Goal: Information Seeking & Learning: Learn about a topic

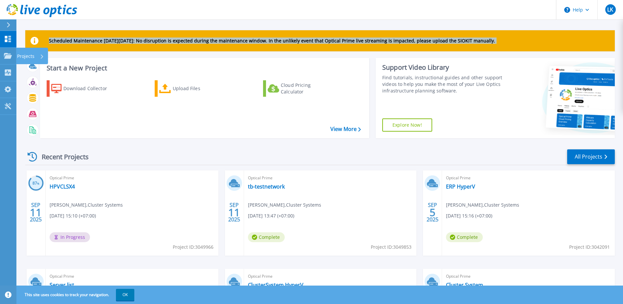
click at [0, 59] on html "Help LK End User Ladawan Kaewnopparat ladawan@clustersystems.co.th Cluster Syst…" at bounding box center [311, 139] width 623 height 278
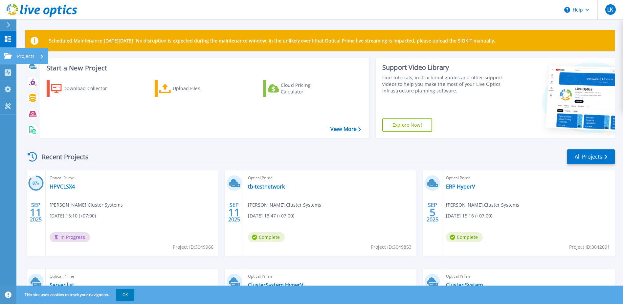
click at [4, 49] on link "Projects Projects" at bounding box center [8, 56] width 16 height 17
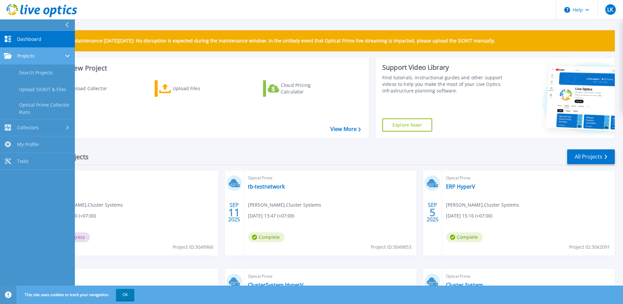
click at [46, 58] on div "Projects" at bounding box center [37, 56] width 67 height 6
click at [39, 50] on link "Projects Projects" at bounding box center [37, 56] width 75 height 17
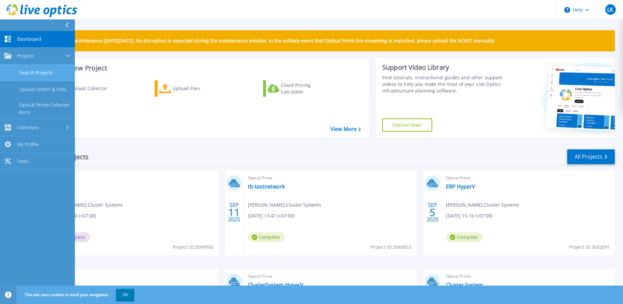
click at [41, 74] on link "Search Projects" at bounding box center [37, 72] width 75 height 17
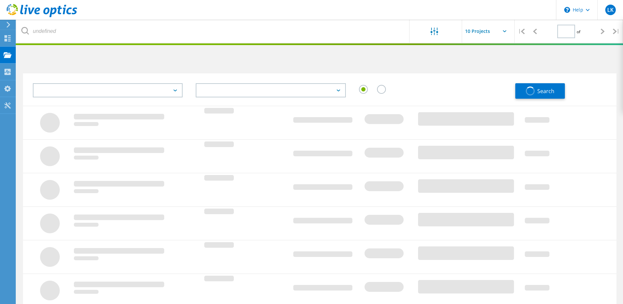
type input "1"
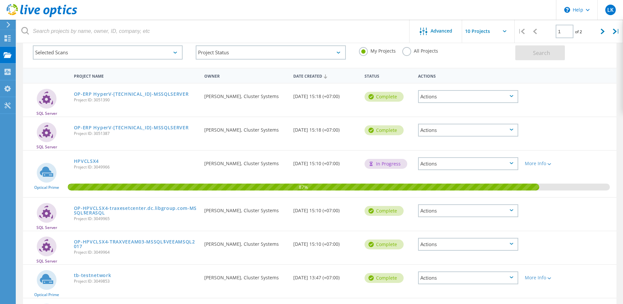
scroll to position [66, 0]
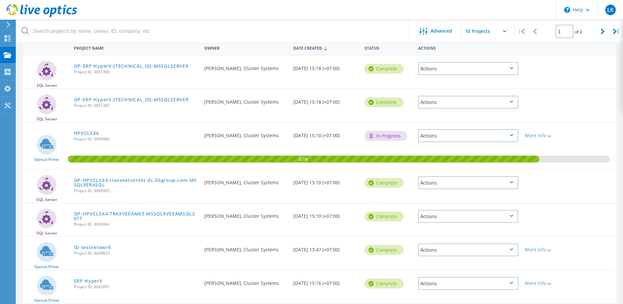
click at [97, 277] on div "ERP HyperV Project ID: 3042091" at bounding box center [136, 282] width 131 height 25
click at [97, 281] on link "ERP HyperV" at bounding box center [88, 280] width 29 height 5
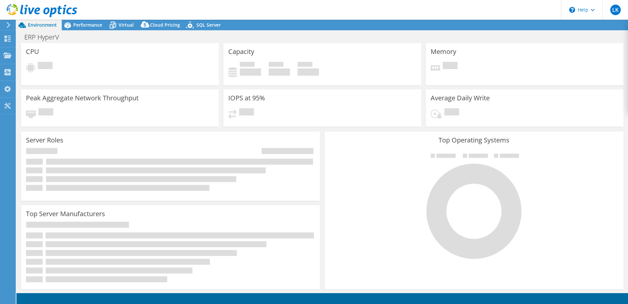
select select "[GEOGRAPHIC_DATA]"
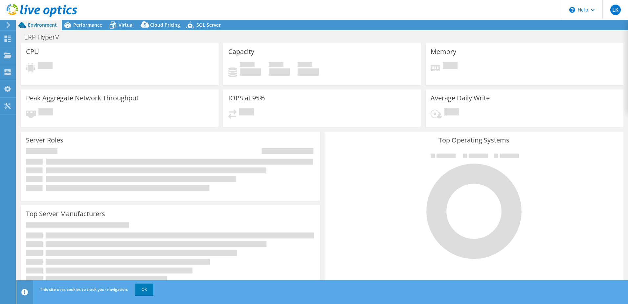
select select "[GEOGRAPHIC_DATA]"
select select "THB"
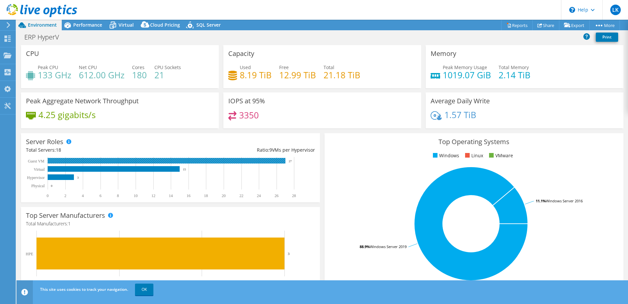
click at [64, 160] on rect at bounding box center [167, 161] width 238 height 6
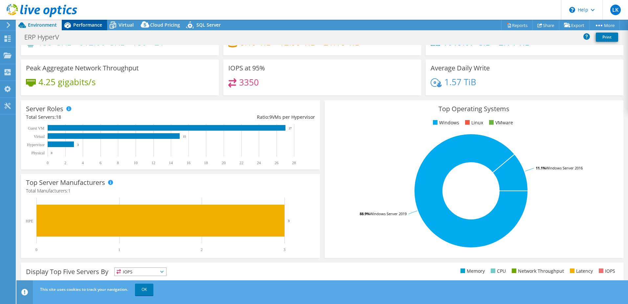
click at [91, 23] on span "Performance" at bounding box center [87, 25] width 29 height 6
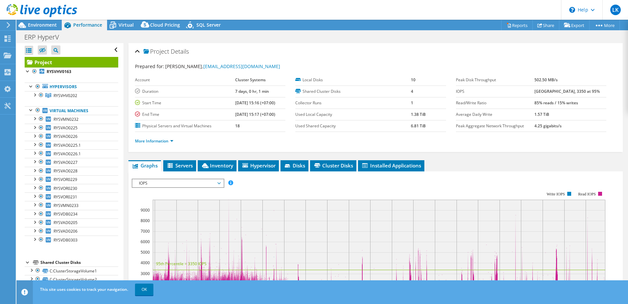
scroll to position [0, 0]
click at [126, 24] on span "Virtual" at bounding box center [126, 25] width 15 height 6
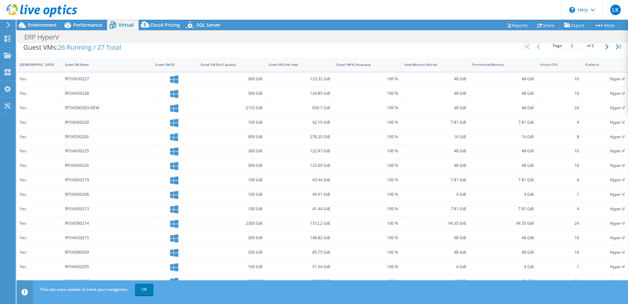
scroll to position [137, 0]
click at [427, 64] on div "Used Memory (Active)" at bounding box center [432, 63] width 54 height 4
click at [137, 293] on link "OK" at bounding box center [144, 289] width 18 height 12
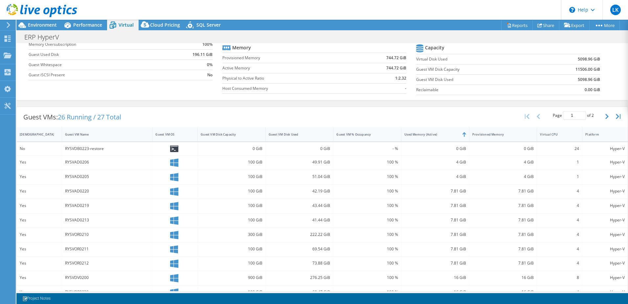
scroll to position [0, 0]
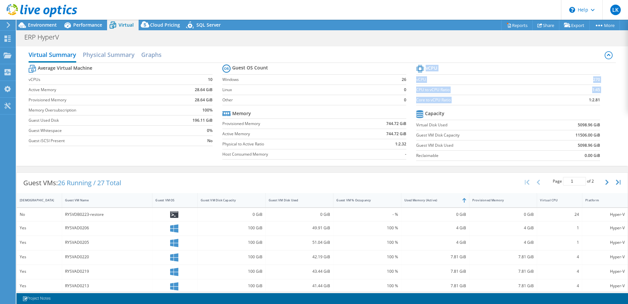
drag, startPoint x: 584, startPoint y: 100, endPoint x: 596, endPoint y: 100, distance: 11.9
click at [596, 100] on section "vCPU vCPU 270 CPU to vCPU Ratio 1:45 Core to vCPU Ratio 1:2.81 Capacity Virtual…" at bounding box center [513, 113] width 194 height 101
drag, startPoint x: 596, startPoint y: 100, endPoint x: 604, endPoint y: 107, distance: 10.5
click at [604, 107] on section "vCPU vCPU 270 CPU to vCPU Ratio 1:45 Core to vCPU Ratio 1:2.81 Capacity Virtual…" at bounding box center [513, 113] width 194 height 101
drag, startPoint x: 193, startPoint y: 89, endPoint x: 210, endPoint y: 89, distance: 17.8
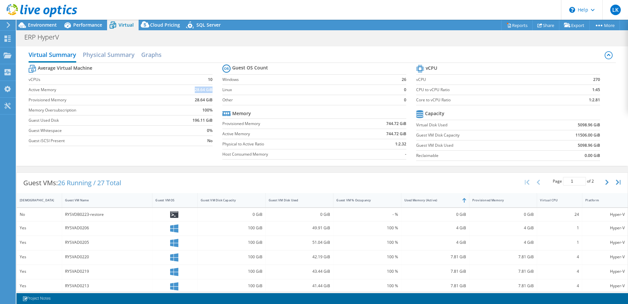
click at [210, 89] on td "28.64 GiB" at bounding box center [191, 89] width 44 height 10
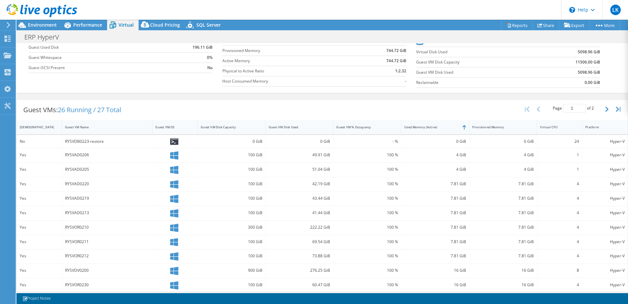
scroll to position [70, 0]
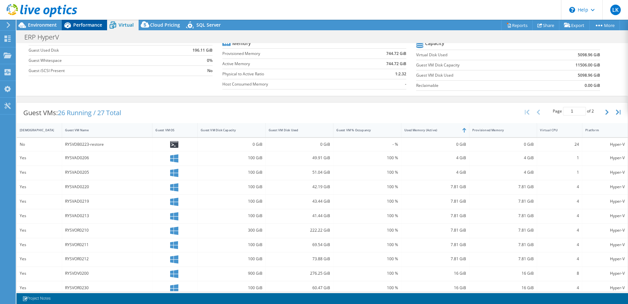
click at [82, 27] on span "Performance" at bounding box center [87, 25] width 29 height 6
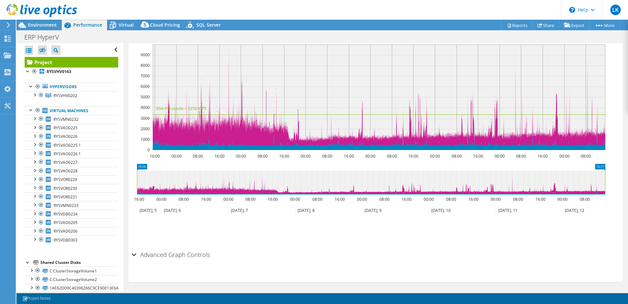
scroll to position [157, 0]
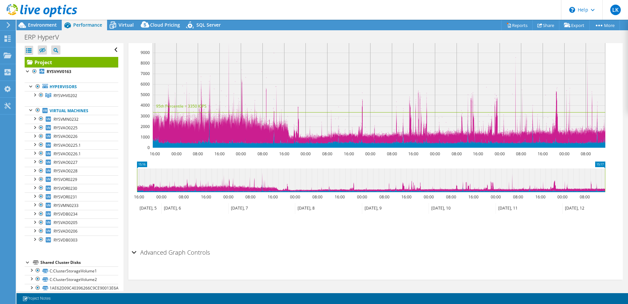
click at [134, 251] on div "Advanced Graph Controls" at bounding box center [376, 253] width 488 height 14
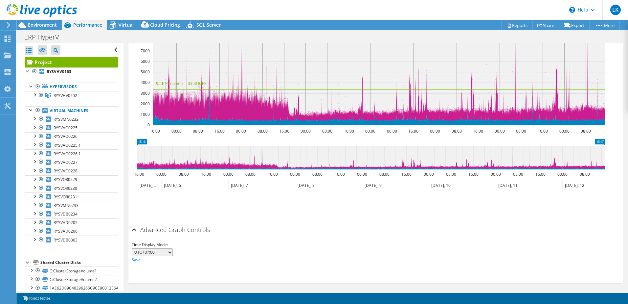
scroll to position [184, 0]
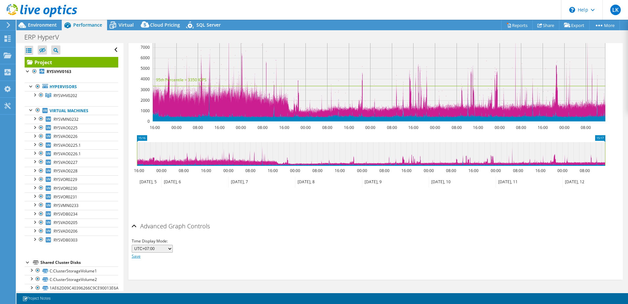
click at [137, 257] on link "Save" at bounding box center [136, 256] width 9 height 6
click at [65, 109] on link "Virtual Machines" at bounding box center [72, 110] width 94 height 9
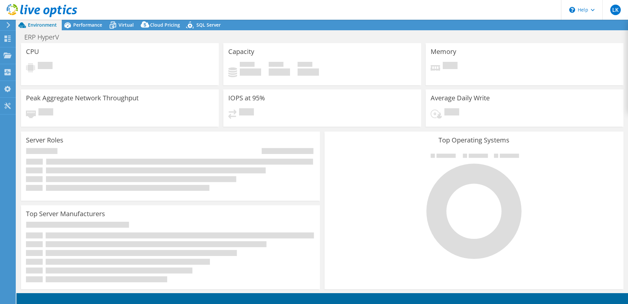
select select "[GEOGRAPHIC_DATA]"
select select "THB"
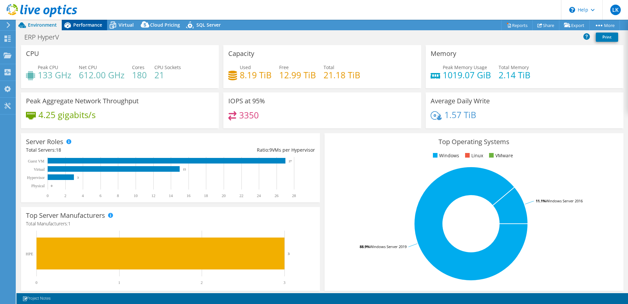
click at [89, 23] on span "Performance" at bounding box center [87, 25] width 29 height 6
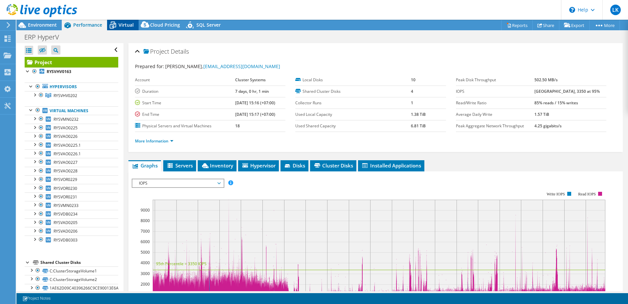
click at [115, 24] on icon at bounding box center [113, 25] width 7 height 5
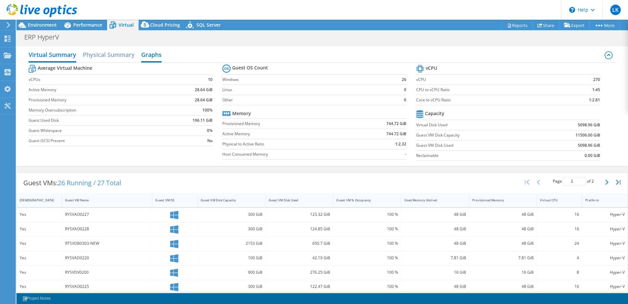
click at [152, 55] on h2 "Graphs" at bounding box center [151, 55] width 20 height 14
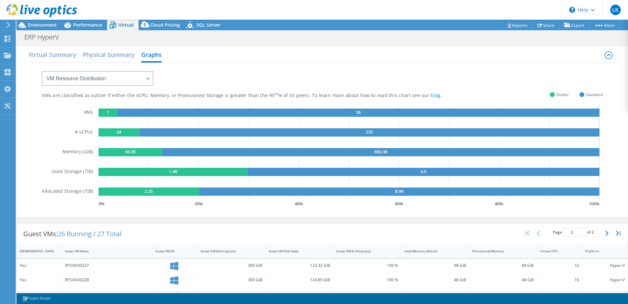
click at [170, 153] on rect at bounding box center [381, 152] width 438 height 8
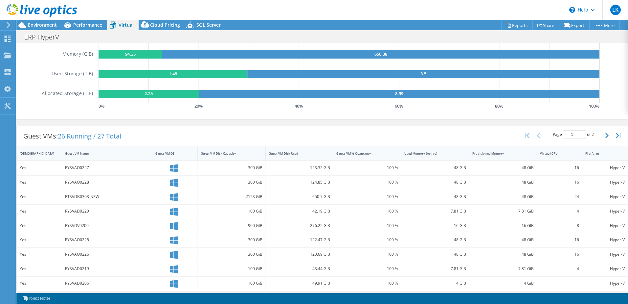
scroll to position [164, 0]
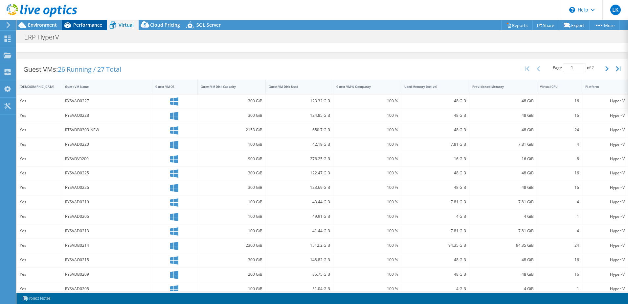
click at [97, 27] on span "Performance" at bounding box center [87, 25] width 29 height 6
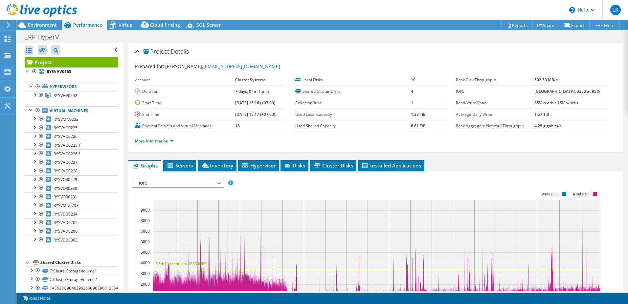
scroll to position [0, 0]
click at [112, 25] on icon at bounding box center [113, 25] width 7 height 5
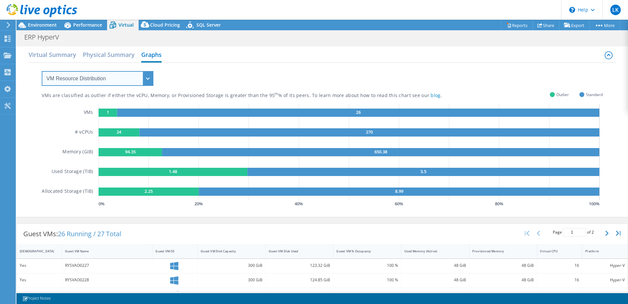
click at [149, 73] on select "VM Resource Distribution Provisioning Contrast Over Provisioning" at bounding box center [98, 78] width 112 height 15
select select "Provisioning Contrast"
click at [42, 71] on select "VM Resource Distribution Provisioning Contrast Over Provisioning" at bounding box center [98, 78] width 112 height 15
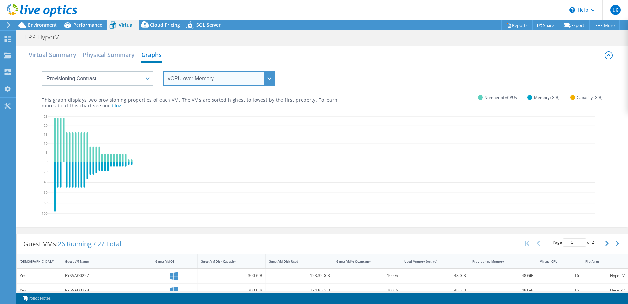
click at [188, 76] on select "vCPU over Memory vCPU over Capacity Memory over vCPU Memory over Capacity Capac…" at bounding box center [219, 78] width 112 height 15
select select "vCPU over Capacity"
click at [163, 71] on select "vCPU over Memory vCPU over Capacity Memory over vCPU Memory over Capacity Capac…" at bounding box center [219, 78] width 112 height 15
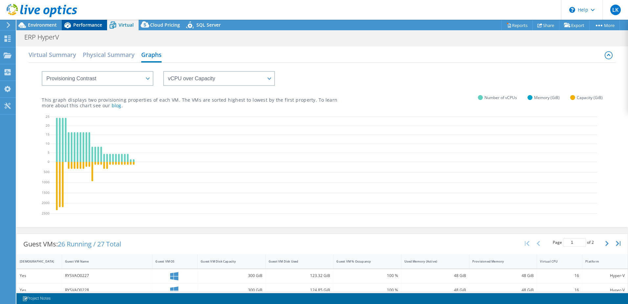
click at [100, 27] on span "Performance" at bounding box center [87, 25] width 29 height 6
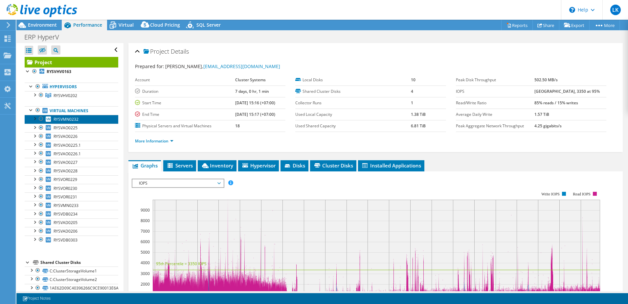
click at [69, 117] on span "RYSVMN0232" at bounding box center [66, 119] width 25 height 6
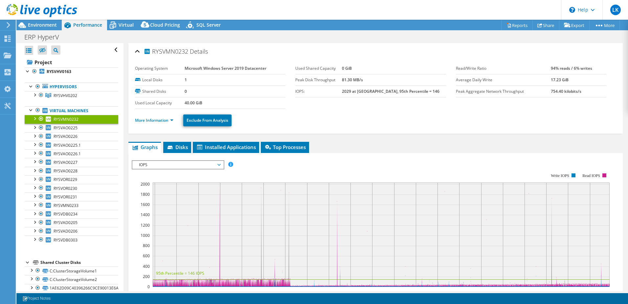
scroll to position [66, 0]
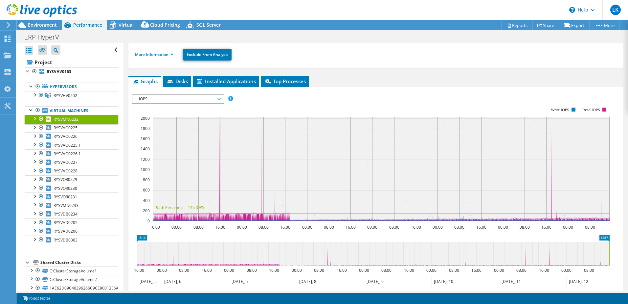
click at [206, 101] on span "IOPS" at bounding box center [178, 99] width 84 height 8
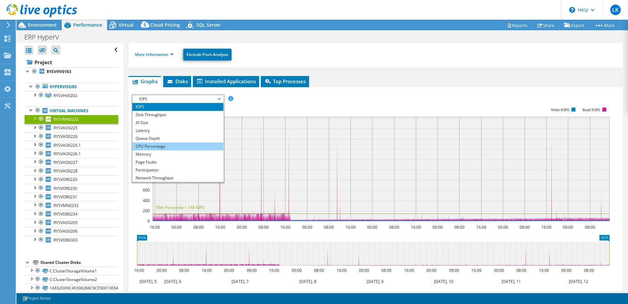
click at [200, 148] on li "CPU Percentage" at bounding box center [177, 146] width 91 height 8
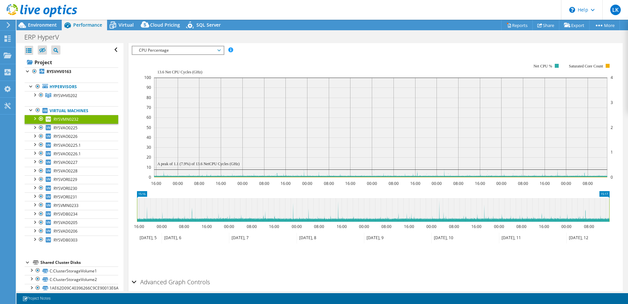
scroll to position [99, 0]
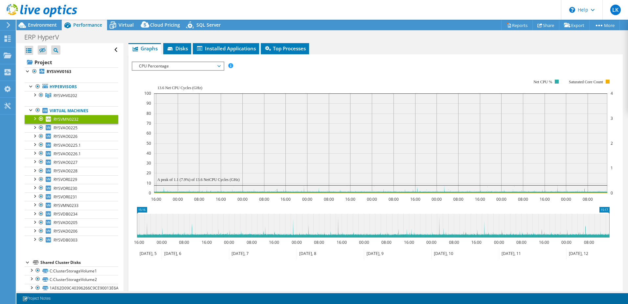
click at [159, 70] on div "CPU Percentage IOPS Disk Throughput IO Size Latency Queue Depth CPU Percentage …" at bounding box center [178, 65] width 93 height 9
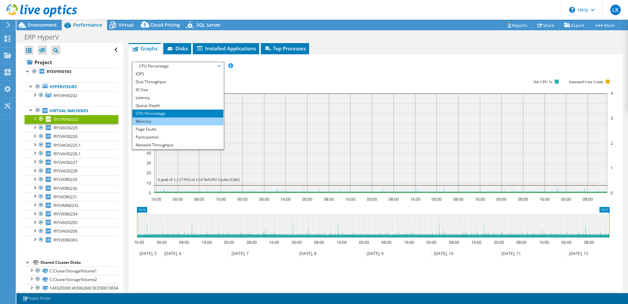
click at [165, 122] on li "Memory" at bounding box center [177, 121] width 91 height 8
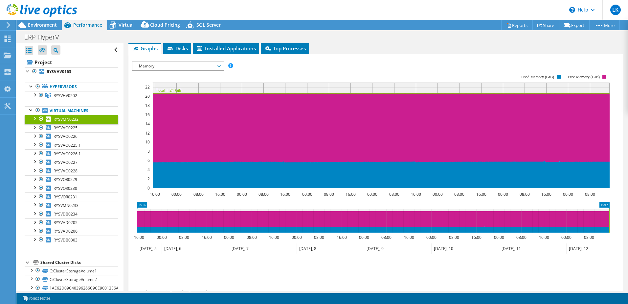
scroll to position [66, 0]
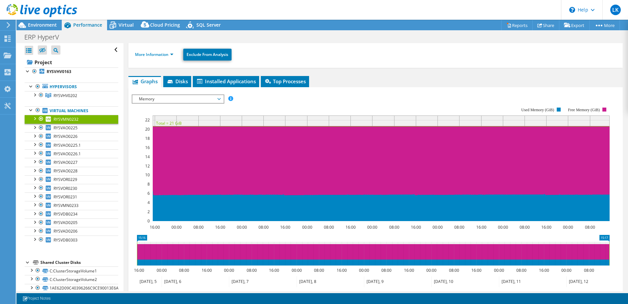
click at [186, 98] on span "Memory" at bounding box center [178, 99] width 84 height 8
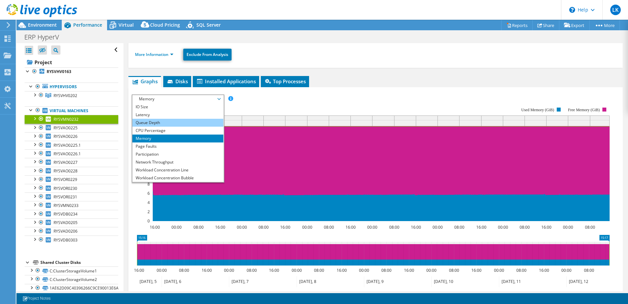
scroll to position [24, 0]
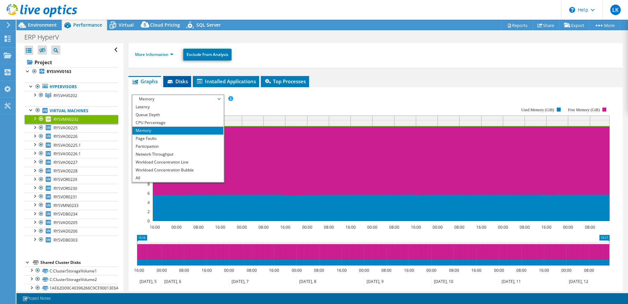
click at [171, 81] on icon at bounding box center [170, 81] width 5 height 3
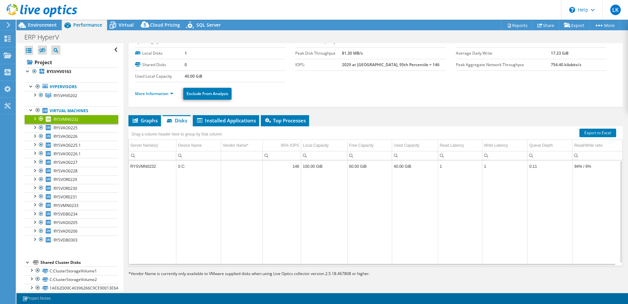
scroll to position [0, 0]
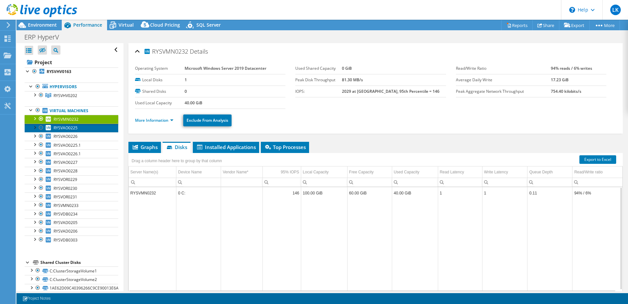
click at [78, 126] on link "RYSVAO0225" at bounding box center [72, 128] width 94 height 9
click at [35, 128] on div at bounding box center [34, 127] width 7 height 7
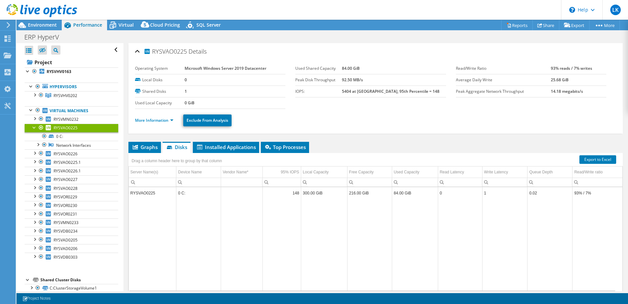
click at [35, 128] on div at bounding box center [34, 127] width 7 height 7
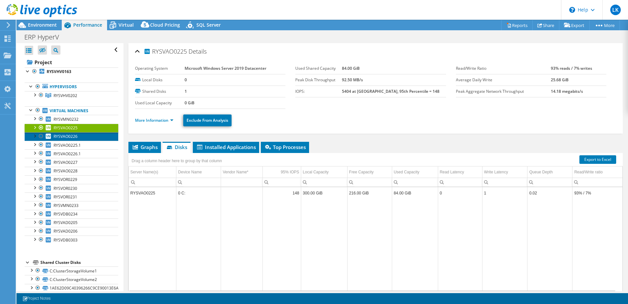
click at [68, 135] on span "RYSVAO0226" at bounding box center [66, 136] width 24 height 6
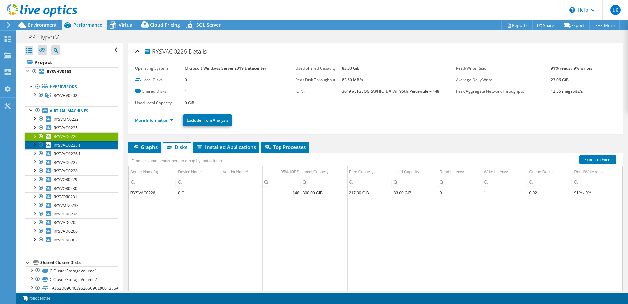
click at [69, 146] on span "RYSVAO0225.1" at bounding box center [67, 145] width 27 height 6
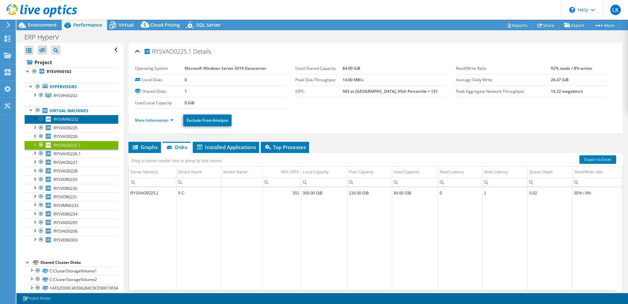
click at [63, 118] on span "RYSVMN0232" at bounding box center [66, 119] width 25 height 6
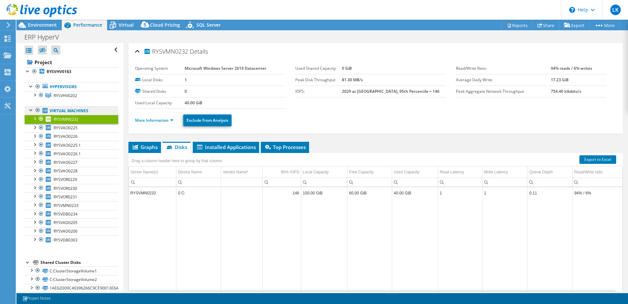
click at [81, 107] on link "Virtual Machines" at bounding box center [72, 110] width 94 height 9
click at [80, 112] on link "Virtual Machines" at bounding box center [72, 110] width 94 height 9
click at [81, 110] on link "Virtual Machines" at bounding box center [72, 110] width 94 height 9
click at [65, 125] on span "RYSVAO0225" at bounding box center [66, 128] width 24 height 6
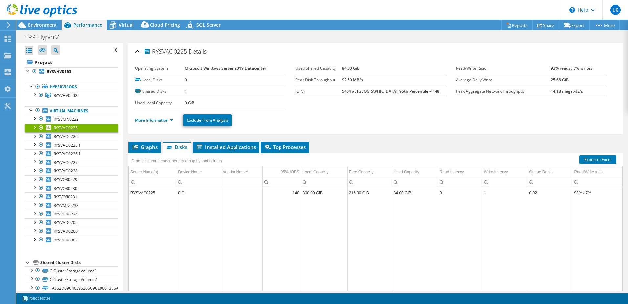
select select "Provisioning Contrast"
select select "vCPU over Capacity"
select select "[GEOGRAPHIC_DATA]"
select select "THB"
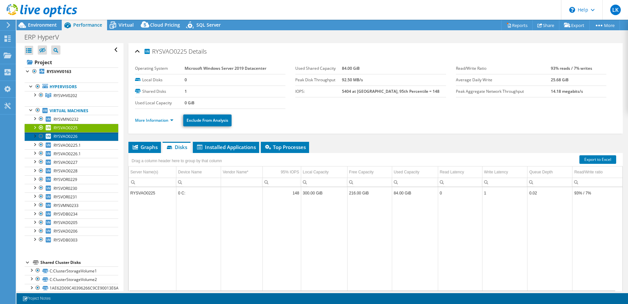
click at [67, 136] on span "RYSVAO0226" at bounding box center [66, 136] width 24 height 6
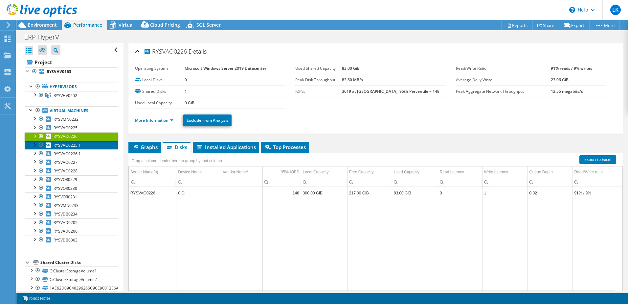
click at [78, 143] on span "RYSVAO0225.1" at bounding box center [67, 145] width 27 height 6
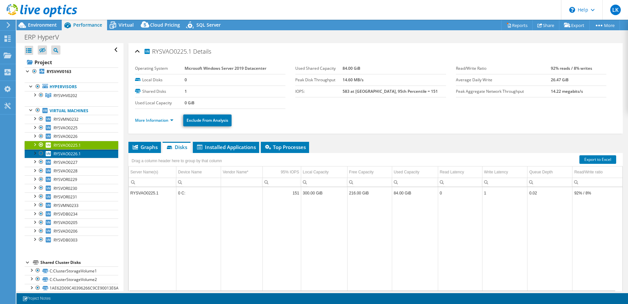
click at [81, 152] on span "RYSVAO0226.1" at bounding box center [67, 154] width 27 height 6
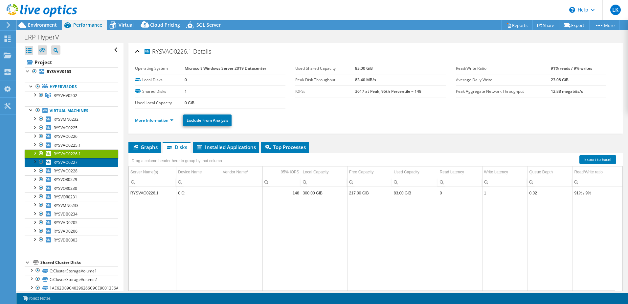
click at [73, 161] on span "RYSVAO0227" at bounding box center [66, 162] width 24 height 6
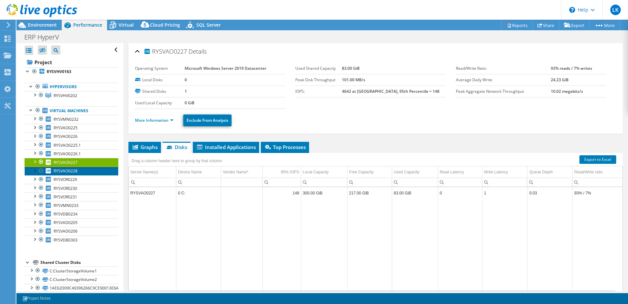
click at [71, 170] on span "RYSVAO0228" at bounding box center [66, 171] width 24 height 6
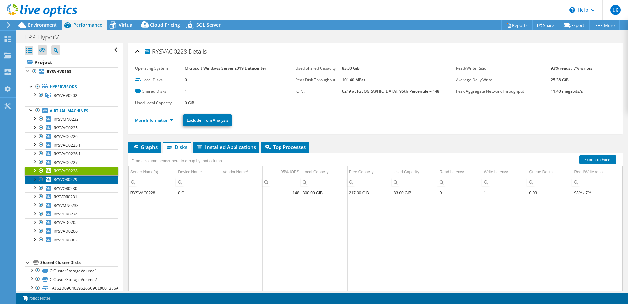
click at [63, 180] on span "RYSVOR0229" at bounding box center [66, 179] width 24 height 6
click at [75, 171] on span "RYSVAO0228" at bounding box center [66, 171] width 24 height 6
click at [72, 187] on span "RYSVOR0230" at bounding box center [66, 188] width 24 height 6
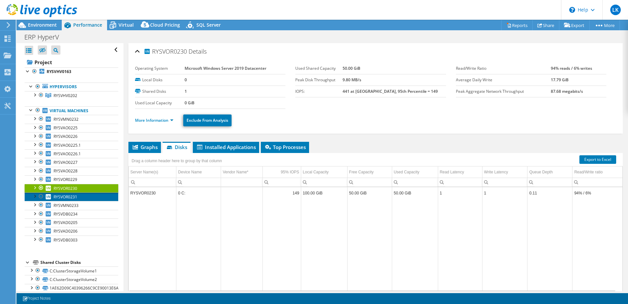
click at [66, 199] on span "RYSVOR0231" at bounding box center [66, 197] width 24 height 6
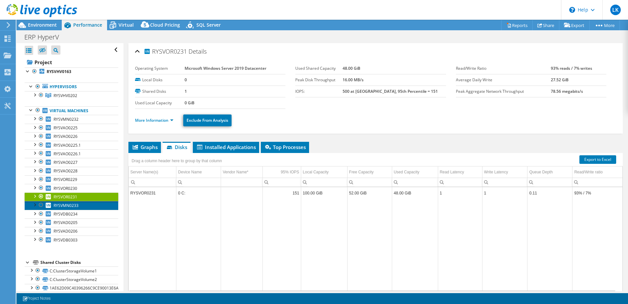
click at [82, 204] on link "RYSVMN0233" at bounding box center [72, 205] width 94 height 9
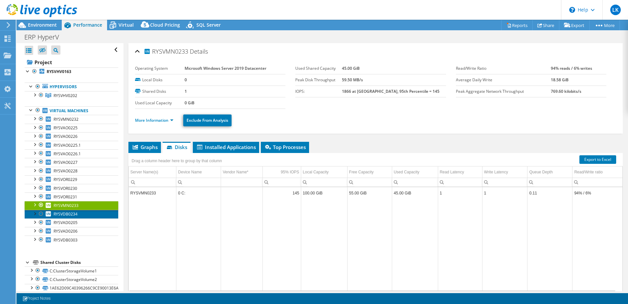
click at [78, 212] on link "RYSVDB0234" at bounding box center [72, 214] width 94 height 9
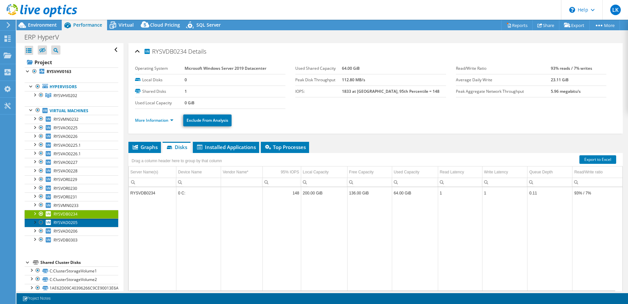
click at [73, 221] on span "RYSVAD0205" at bounding box center [66, 223] width 24 height 6
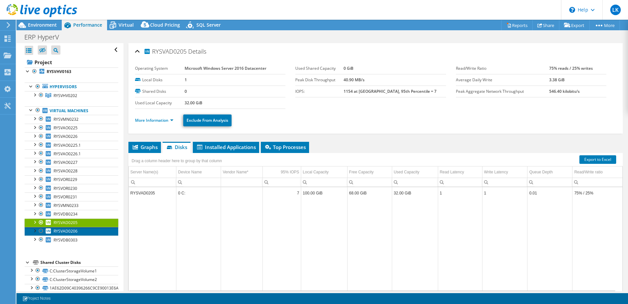
click at [77, 230] on span "RYSVAD0206" at bounding box center [66, 231] width 24 height 6
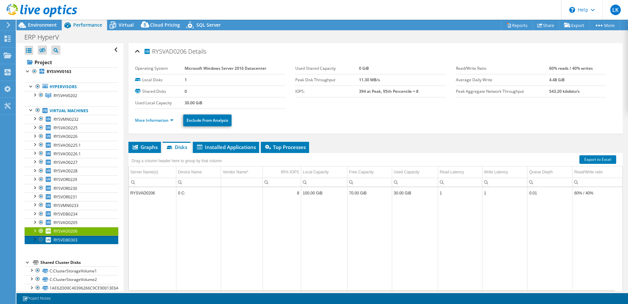
click at [65, 242] on span "RYSVDB0303" at bounding box center [66, 240] width 24 height 6
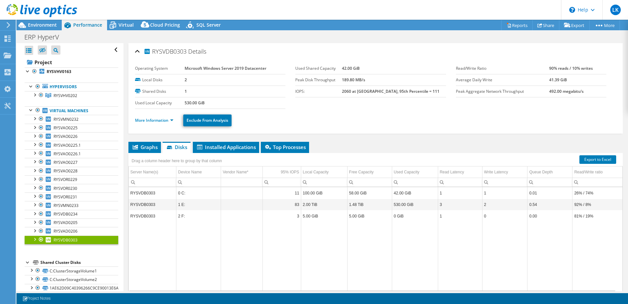
select select "Provisioning Contrast"
select select "vCPU over Capacity"
select select "[GEOGRAPHIC_DATA]"
select select "THB"
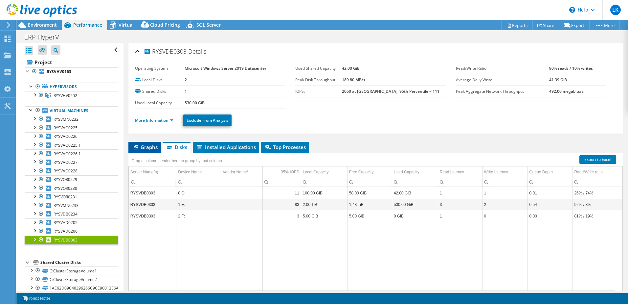
click at [148, 150] on span "Graphs" at bounding box center [145, 147] width 26 height 7
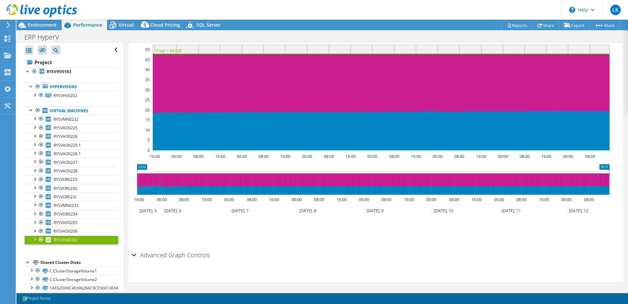
scroll to position [139, 0]
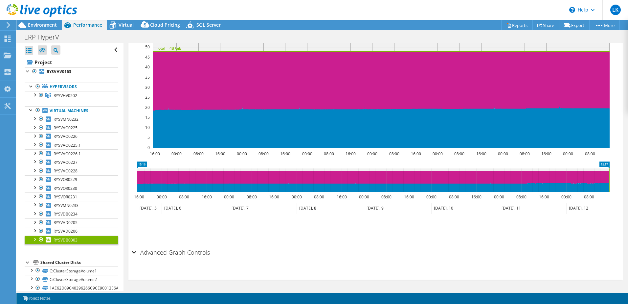
click at [255, 211] on icon at bounding box center [263, 208] width 68 height 11
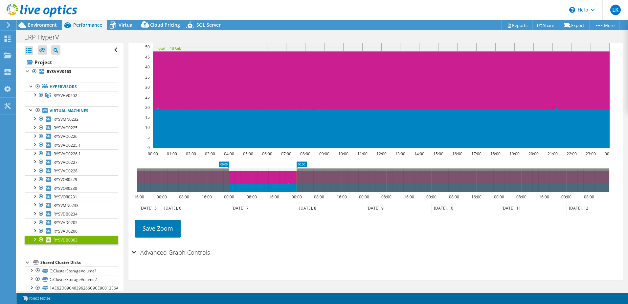
click at [238, 188] on icon at bounding box center [263, 180] width 68 height 24
click at [206, 187] on icon at bounding box center [373, 180] width 473 height 24
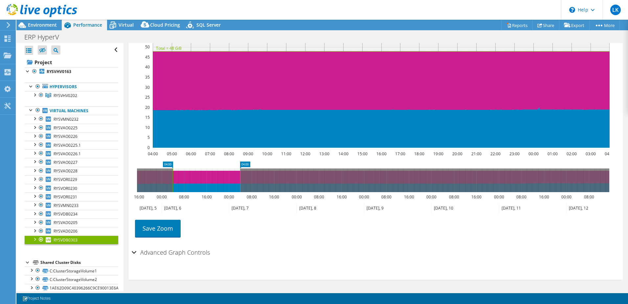
click at [278, 232] on ul "Save Zoom" at bounding box center [374, 227] width 485 height 19
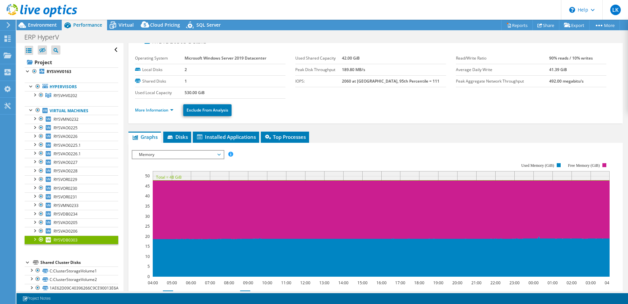
scroll to position [8, 0]
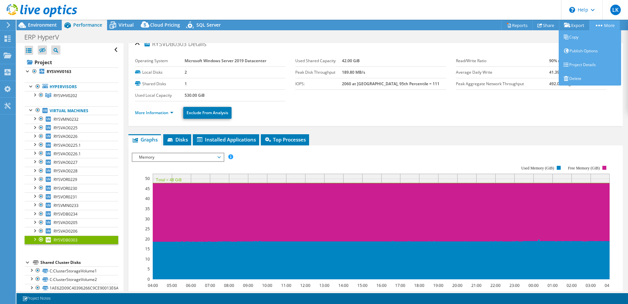
click at [604, 27] on link "More" at bounding box center [605, 25] width 31 height 10
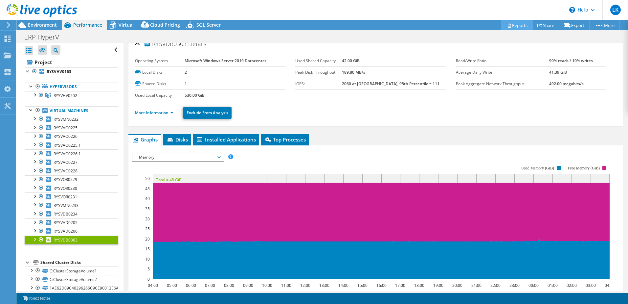
click at [520, 23] on link "Reports" at bounding box center [518, 25] width 32 height 10
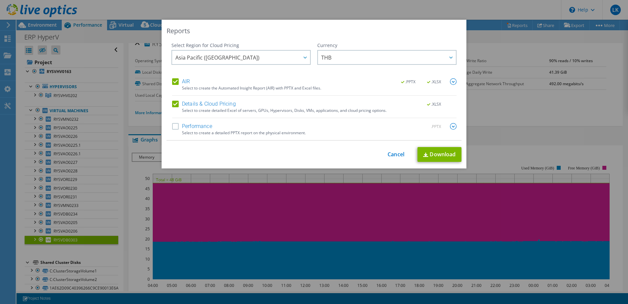
click at [509, 130] on div "Reports Select Region for Cloud Pricing Asia Pacific ([GEOGRAPHIC_DATA]) [GEOGR…" at bounding box center [314, 152] width 628 height 264
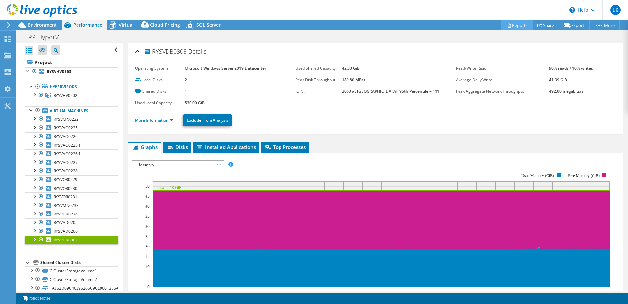
click at [523, 25] on link "Reports" at bounding box center [518, 25] width 32 height 10
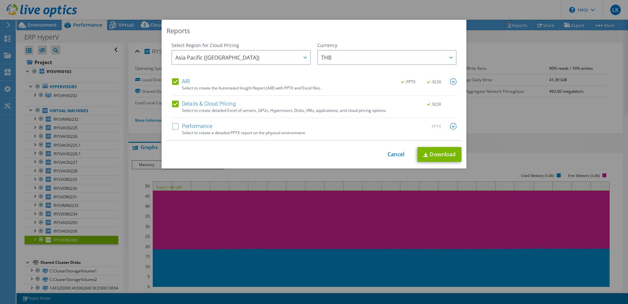
click at [207, 129] on label "Performance" at bounding box center [192, 126] width 40 height 7
click at [0, 0] on input "Performance" at bounding box center [0, 0] width 0 height 0
click at [435, 158] on link "Download" at bounding box center [440, 154] width 44 height 15
click at [389, 151] on link "Cancel" at bounding box center [396, 154] width 17 height 6
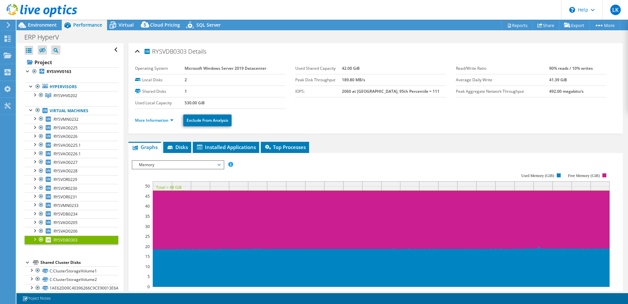
click at [183, 167] on span "Memory" at bounding box center [178, 165] width 84 height 8
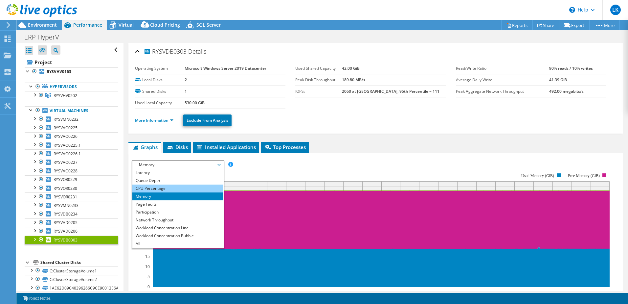
click at [182, 186] on li "CPU Percentage" at bounding box center [177, 188] width 91 height 8
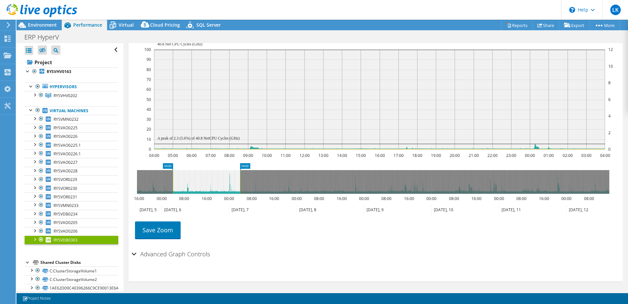
scroll to position [144, 0]
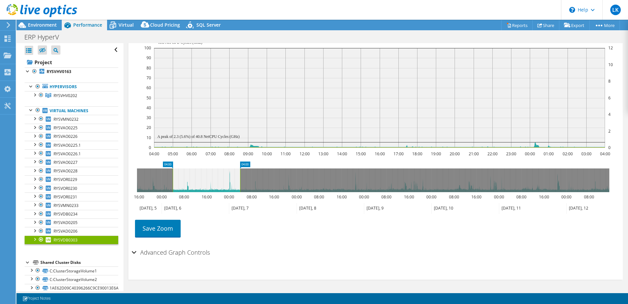
click at [373, 250] on div "Advanced Graph Controls" at bounding box center [376, 253] width 488 height 14
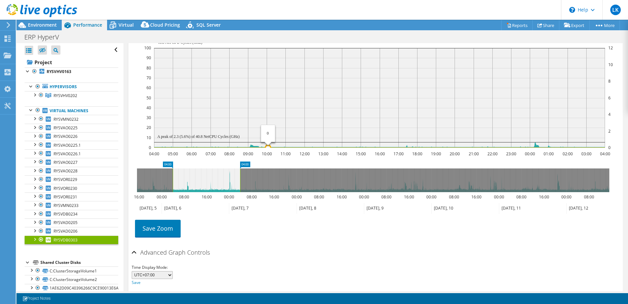
click at [268, 125] on rect at bounding box center [379, 98] width 451 height 100
click at [240, 210] on icon at bounding box center [263, 208] width 68 height 11
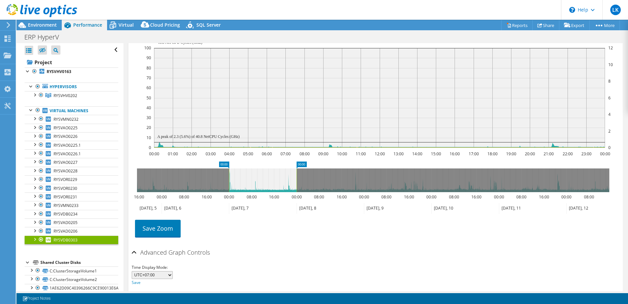
click at [149, 182] on icon at bounding box center [373, 180] width 473 height 24
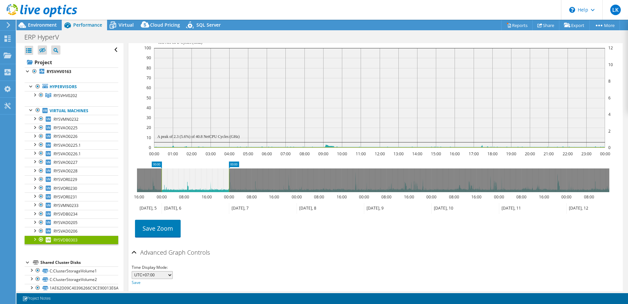
click at [167, 209] on icon at bounding box center [195, 208] width 67 height 11
click at [376, 247] on div "Advanced Graph Controls" at bounding box center [376, 253] width 488 height 14
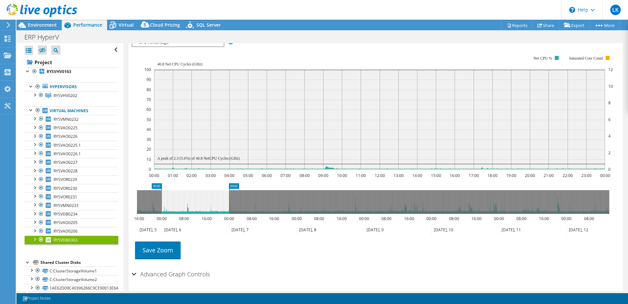
scroll to position [111, 0]
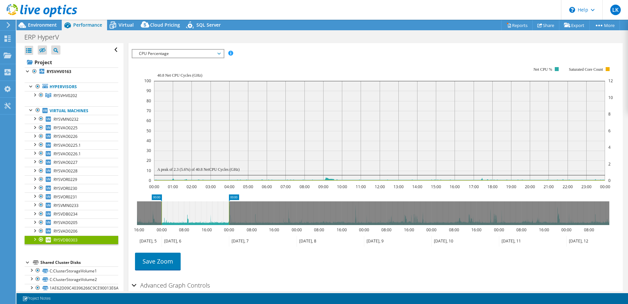
click at [189, 53] on span "CPU Percentage" at bounding box center [178, 54] width 84 height 8
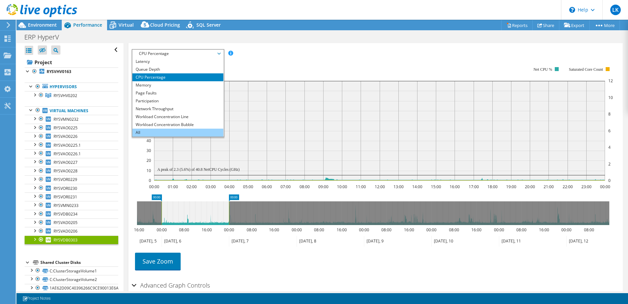
click at [164, 131] on li "All" at bounding box center [177, 133] width 91 height 8
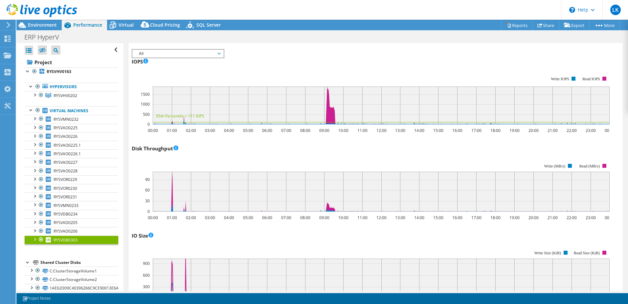
scroll to position [0, 0]
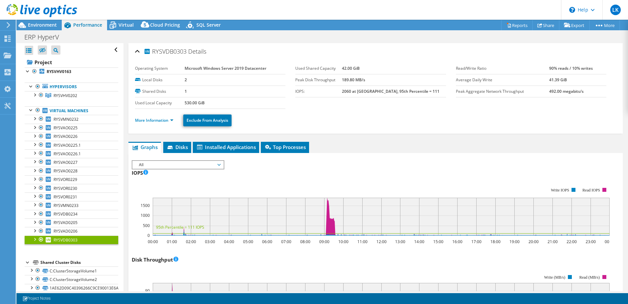
click at [471, 163] on div "IOPS Disk Throughput IO Size Latency Queue Depth CPU Percentage Memory Page Fau…" at bounding box center [376, 163] width 488 height 7
click at [147, 120] on link "More Information" at bounding box center [154, 120] width 38 height 6
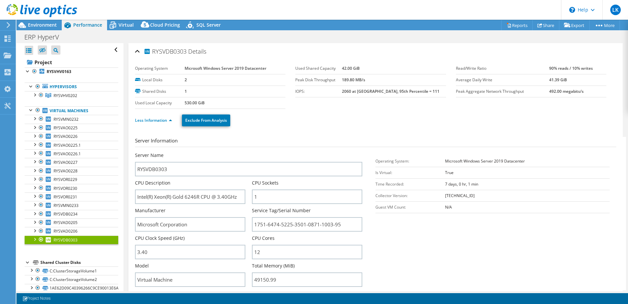
click at [301, 117] on ul "Less Information Exclude From Analysis" at bounding box center [375, 119] width 481 height 13
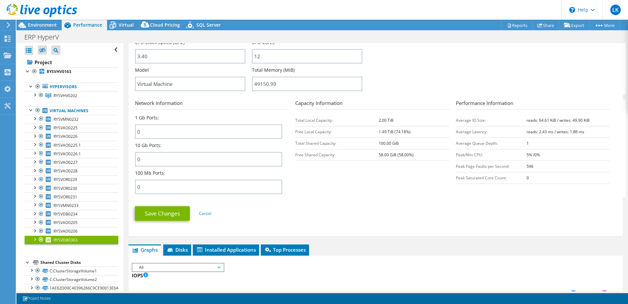
scroll to position [197, 0]
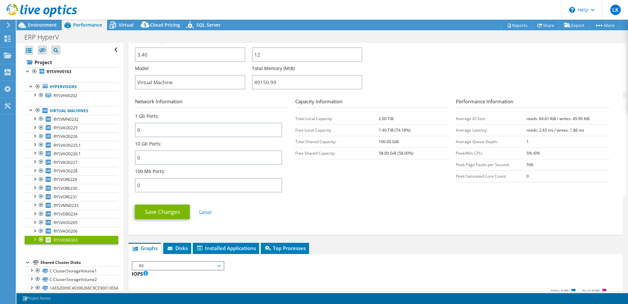
click at [212, 210] on link "Cancel" at bounding box center [205, 212] width 12 height 6
click at [200, 213] on link "Cancel" at bounding box center [205, 212] width 12 height 6
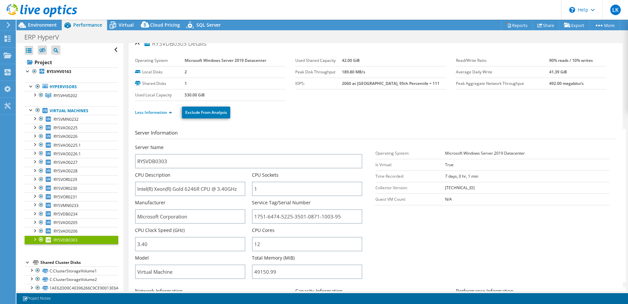
scroll to position [0, 0]
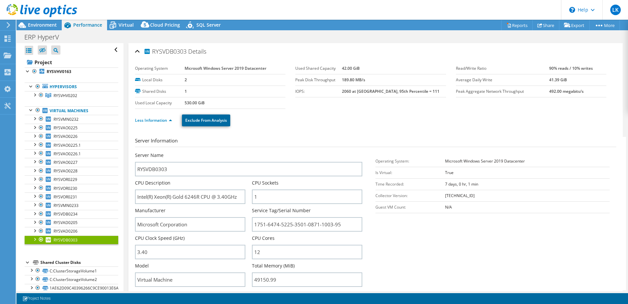
click at [199, 120] on link "Exclude From Analysis" at bounding box center [206, 120] width 48 height 12
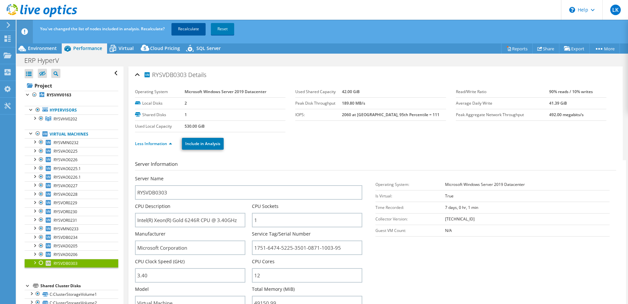
click at [182, 26] on link "Recalculate" at bounding box center [189, 29] width 34 height 12
click at [210, 145] on link "Include in Analysis" at bounding box center [203, 144] width 42 height 12
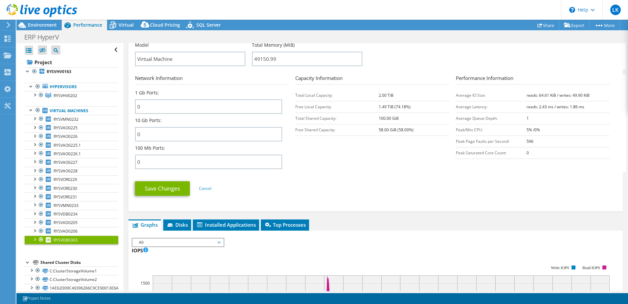
scroll to position [230, 0]
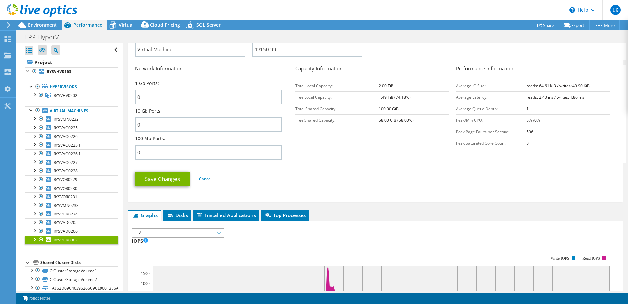
click at [209, 180] on link "Cancel" at bounding box center [205, 179] width 12 height 6
click at [178, 181] on link "Save Changes" at bounding box center [162, 179] width 55 height 14
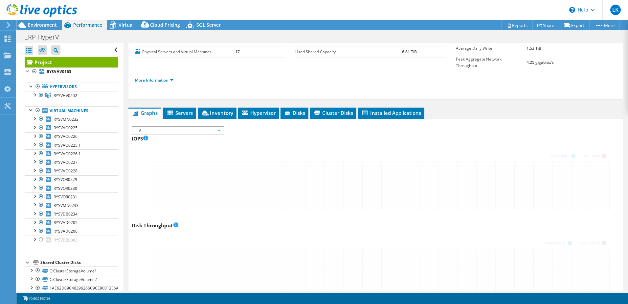
scroll to position [59, 0]
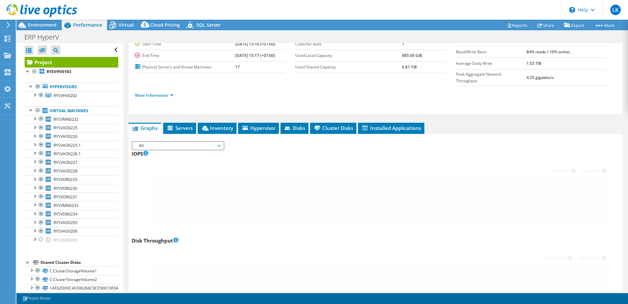
click at [72, 112] on link "Virtual Machines" at bounding box center [72, 110] width 94 height 9
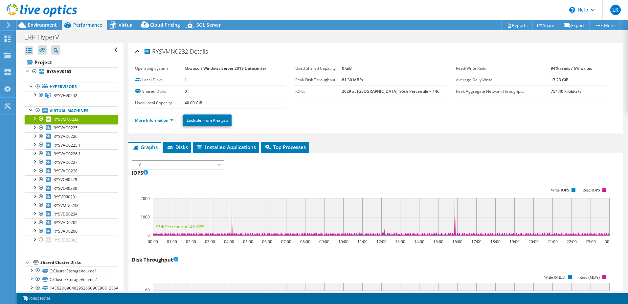
select select "Provisioning Contrast"
select select "vCPU over Capacity"
select select "[GEOGRAPHIC_DATA]"
select select "THB"
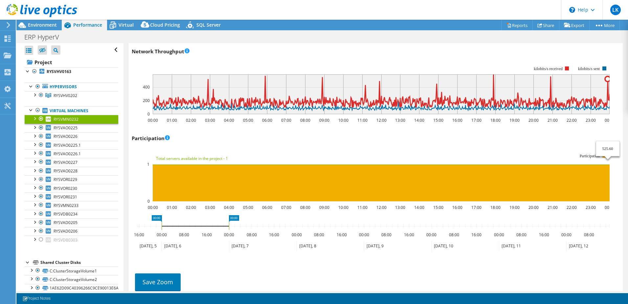
scroll to position [832, 0]
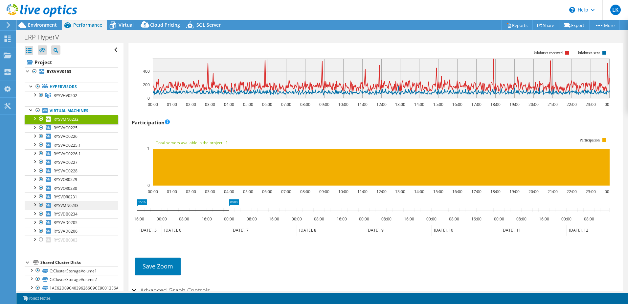
drag, startPoint x: 160, startPoint y: 201, endPoint x: 108, endPoint y: 205, distance: 52.1
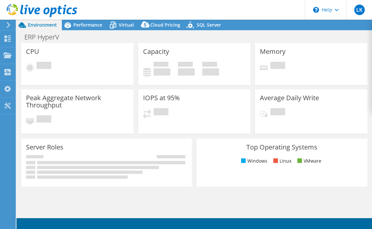
select select "[GEOGRAPHIC_DATA]"
